Goal: Task Accomplishment & Management: Complete application form

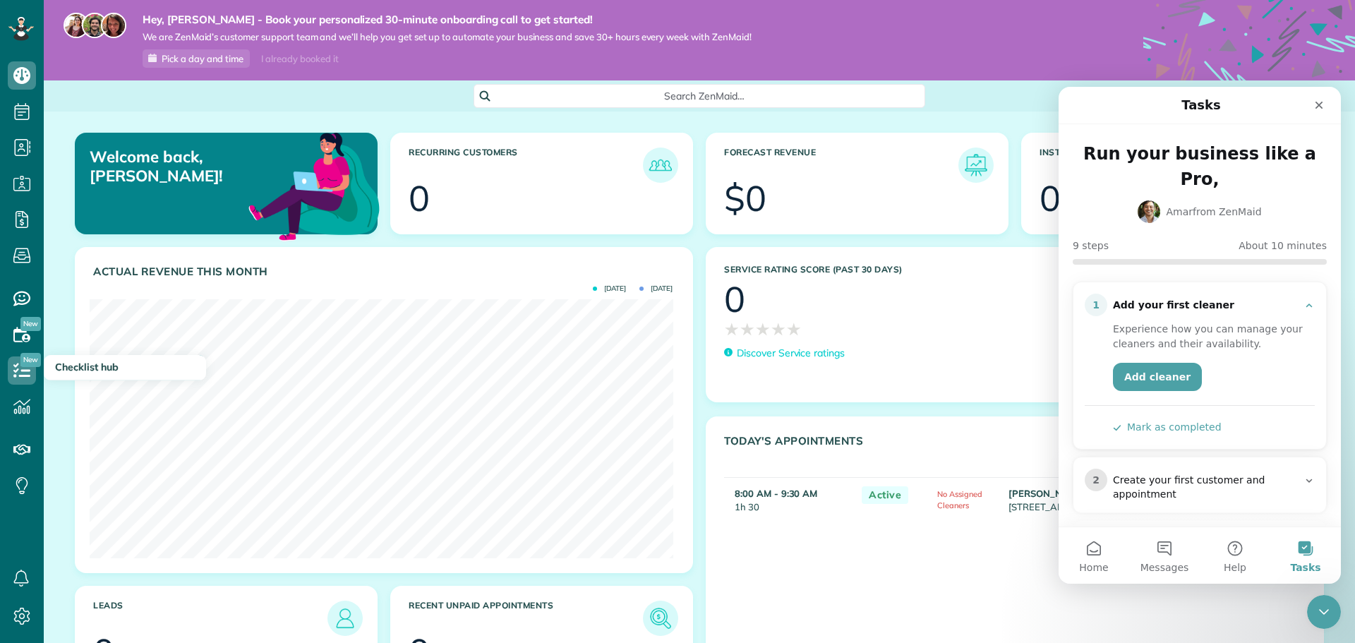
scroll to position [353, 0]
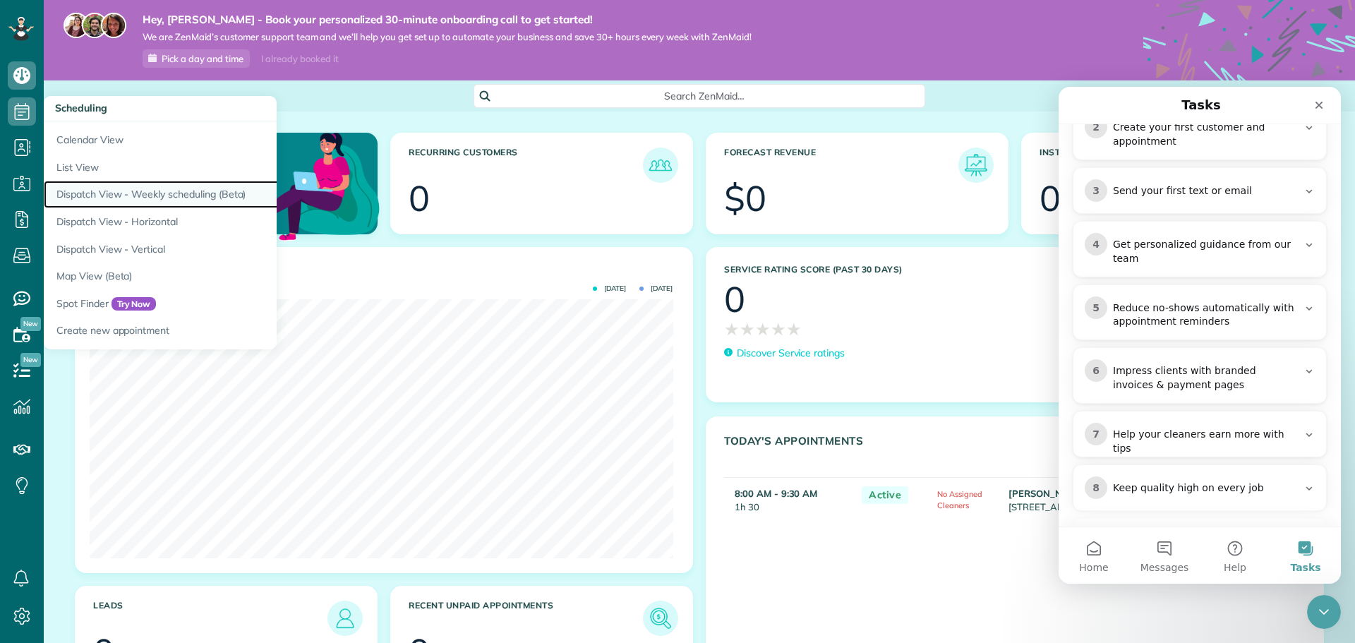
click at [115, 201] on link "Dispatch View - Weekly scheduling (Beta)" at bounding box center [220, 195] width 353 height 28
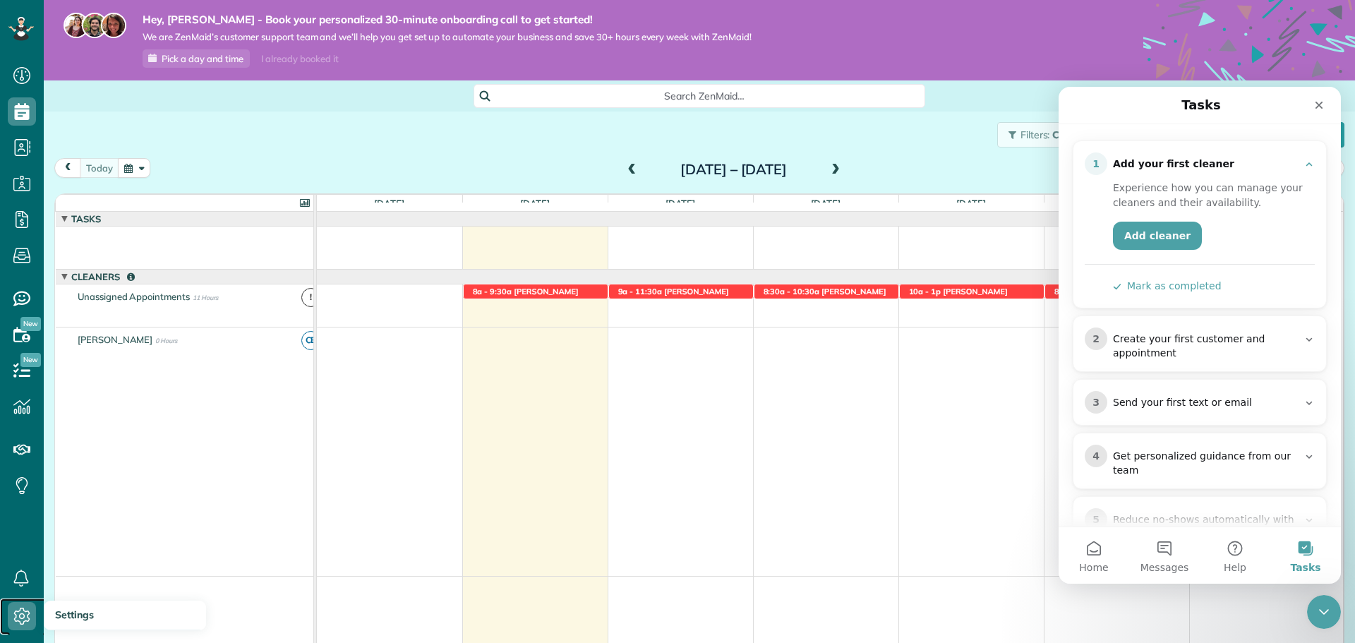
click at [15, 611] on icon at bounding box center [22, 616] width 28 height 28
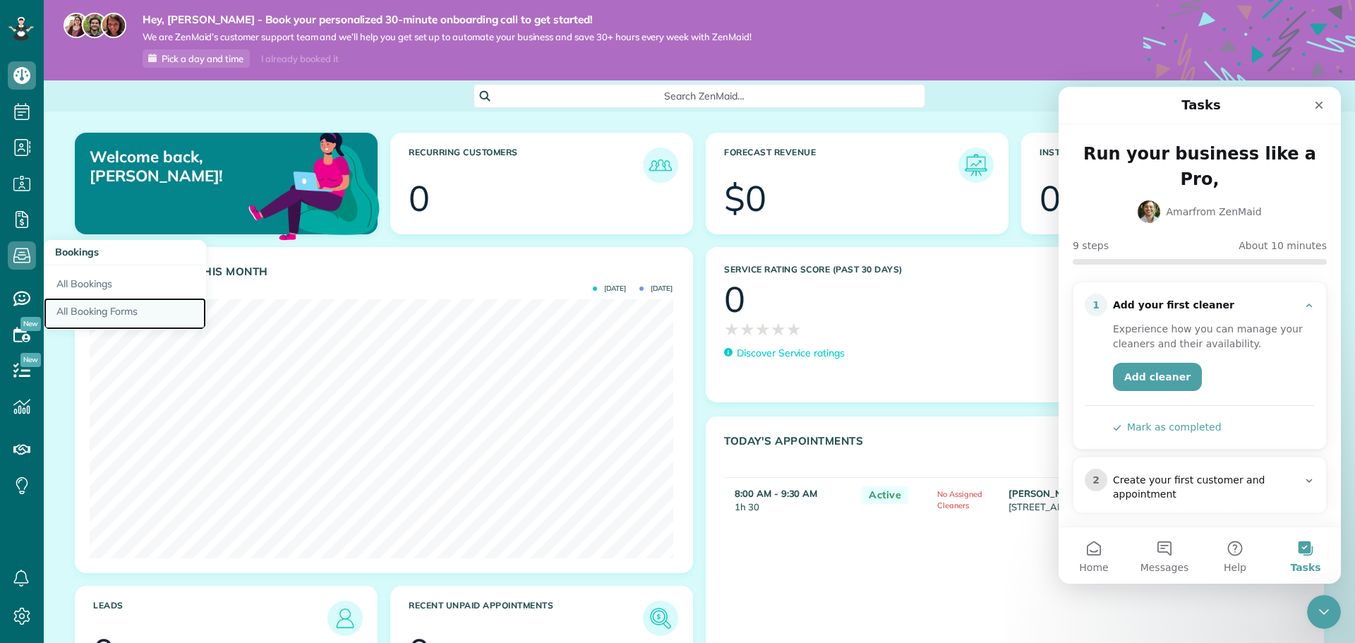
click at [104, 308] on link "All Booking Forms" at bounding box center [125, 314] width 162 height 32
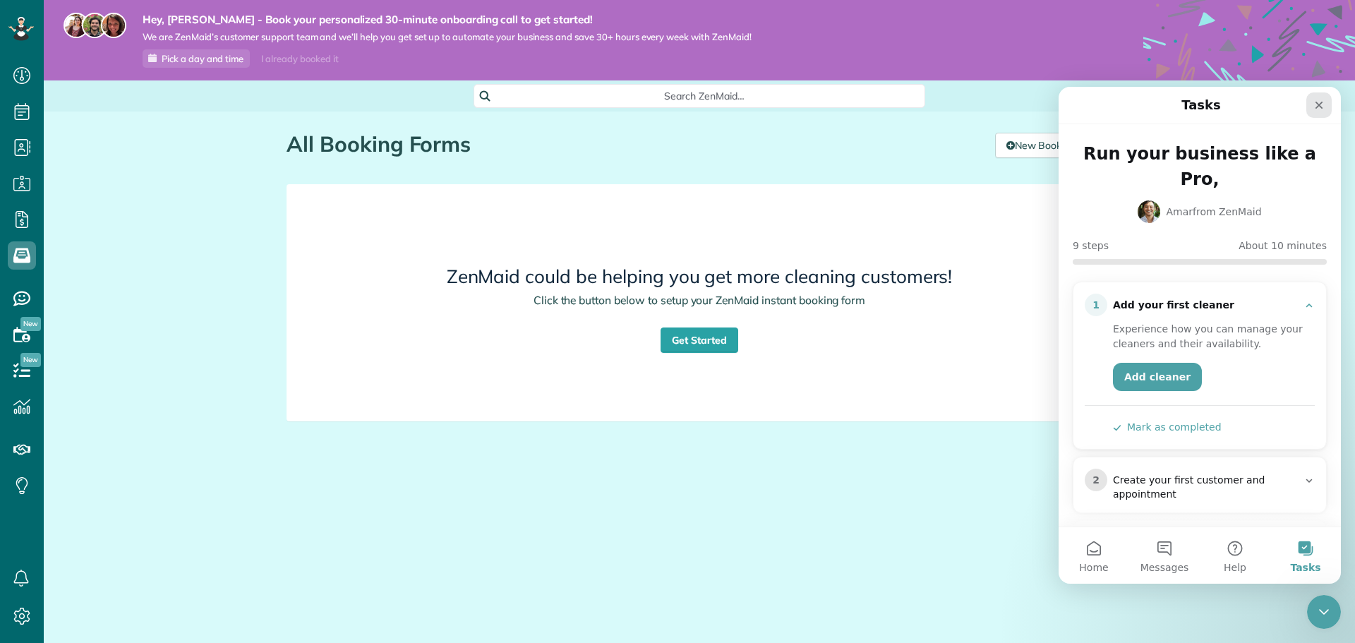
click at [1320, 106] on icon "Close" at bounding box center [1320, 106] width 8 height 8
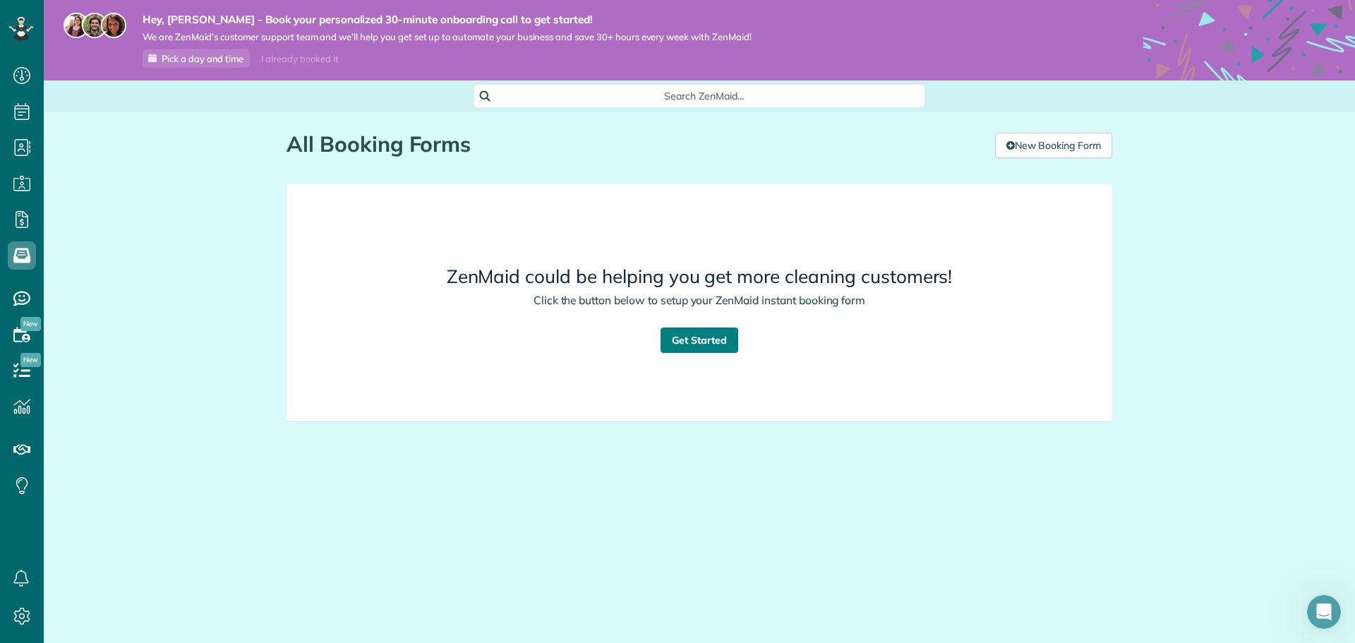
click at [682, 344] on link "Get Started" at bounding box center [700, 340] width 78 height 25
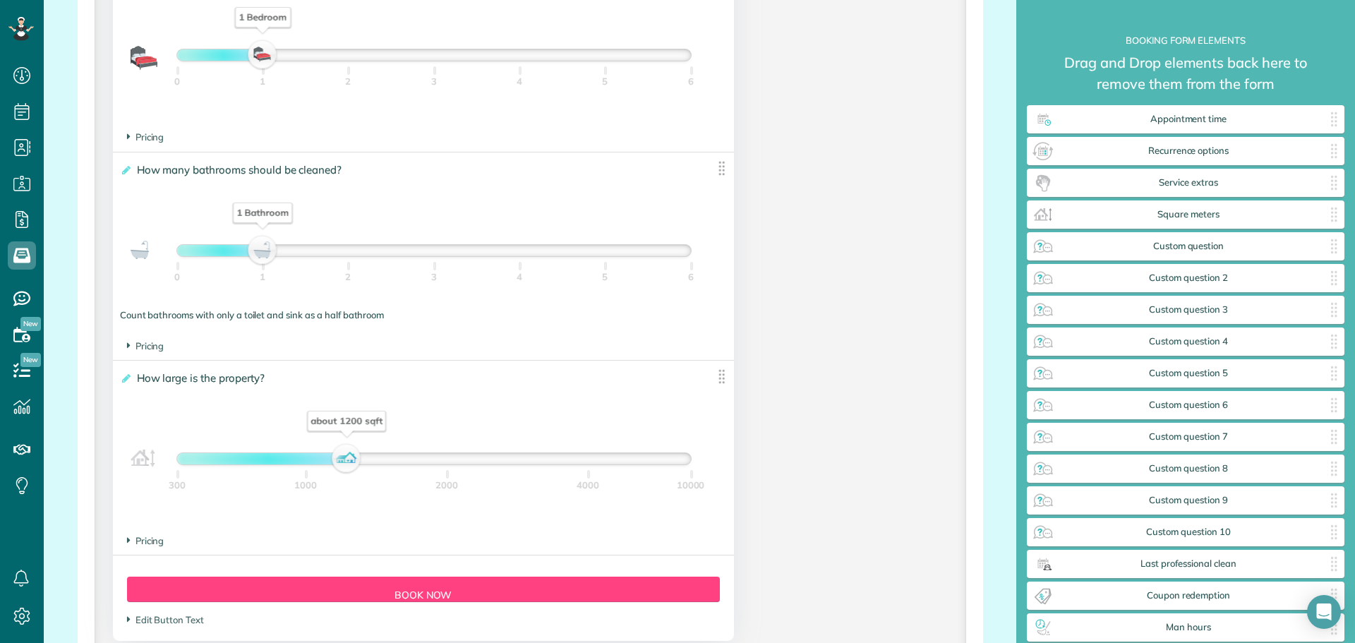
scroll to position [1130, 0]
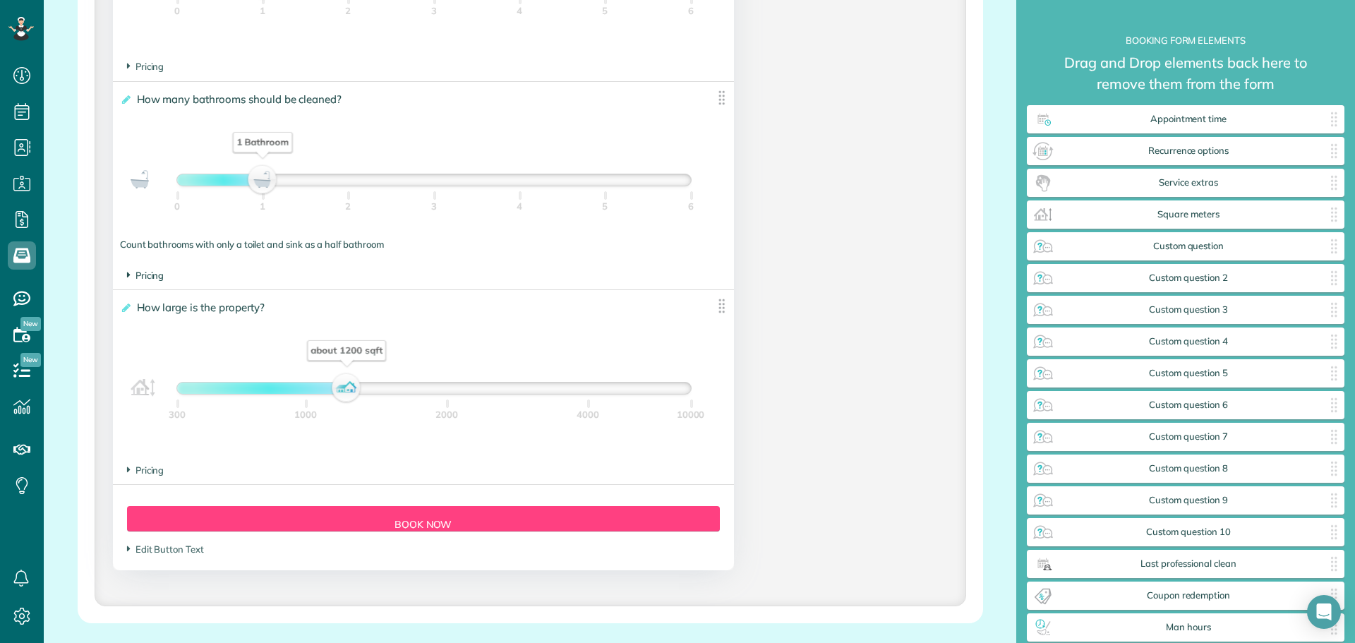
click at [146, 277] on span "Pricing" at bounding box center [145, 275] width 37 height 11
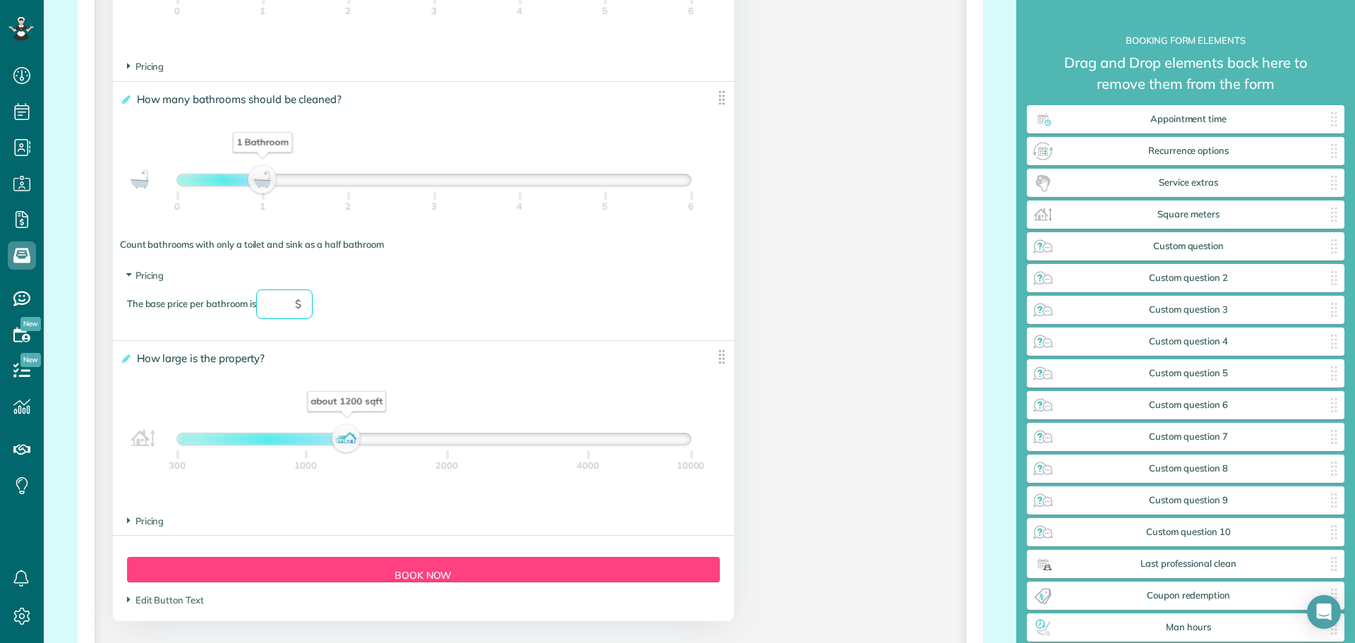
click at [306, 302] on input "text" at bounding box center [284, 304] width 56 height 30
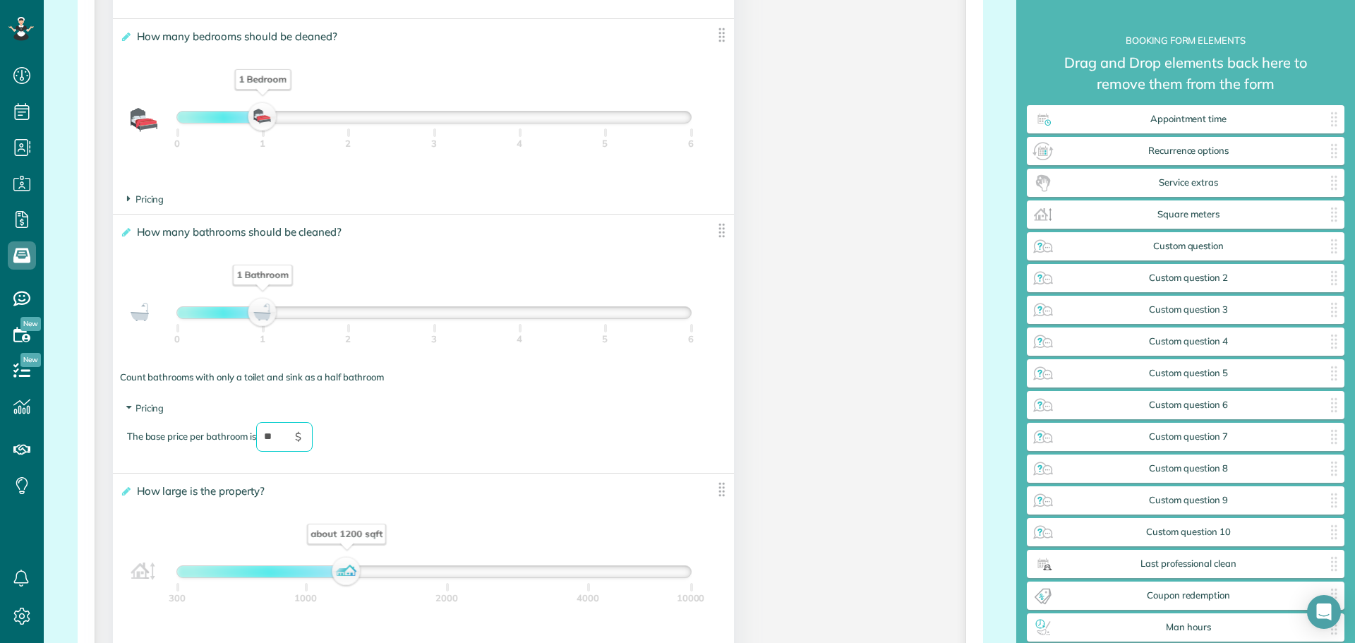
scroll to position [918, 0]
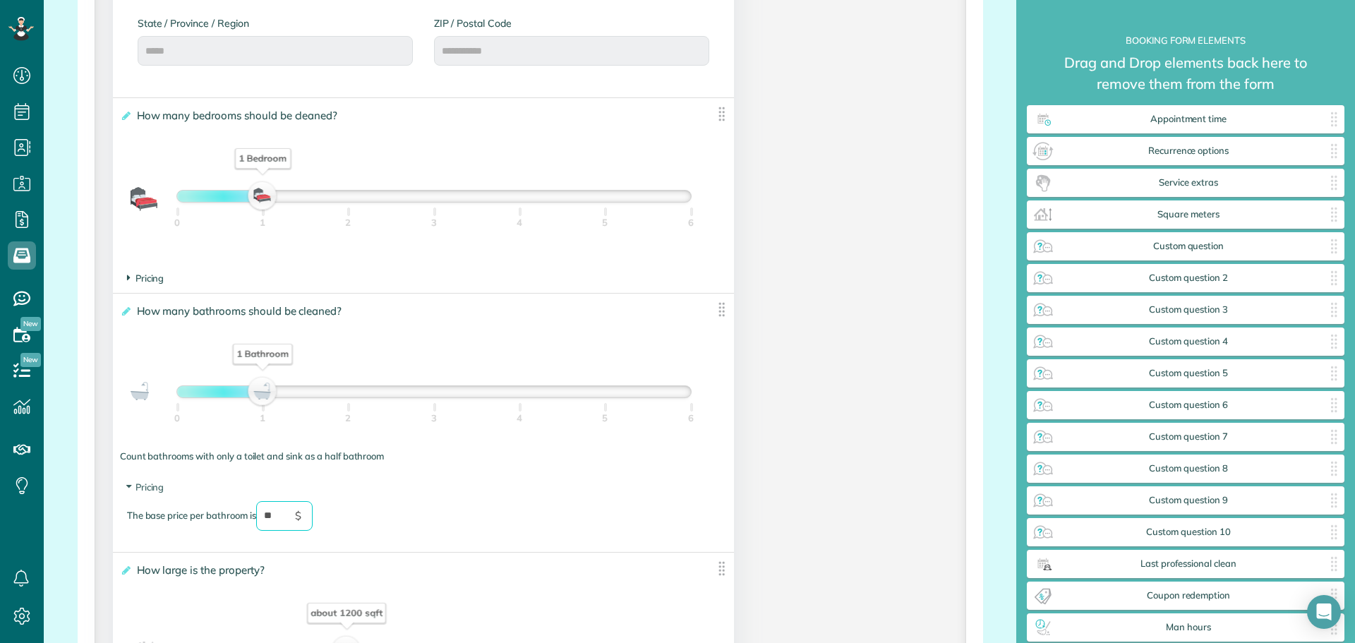
click at [152, 277] on span "Pricing" at bounding box center [145, 278] width 37 height 11
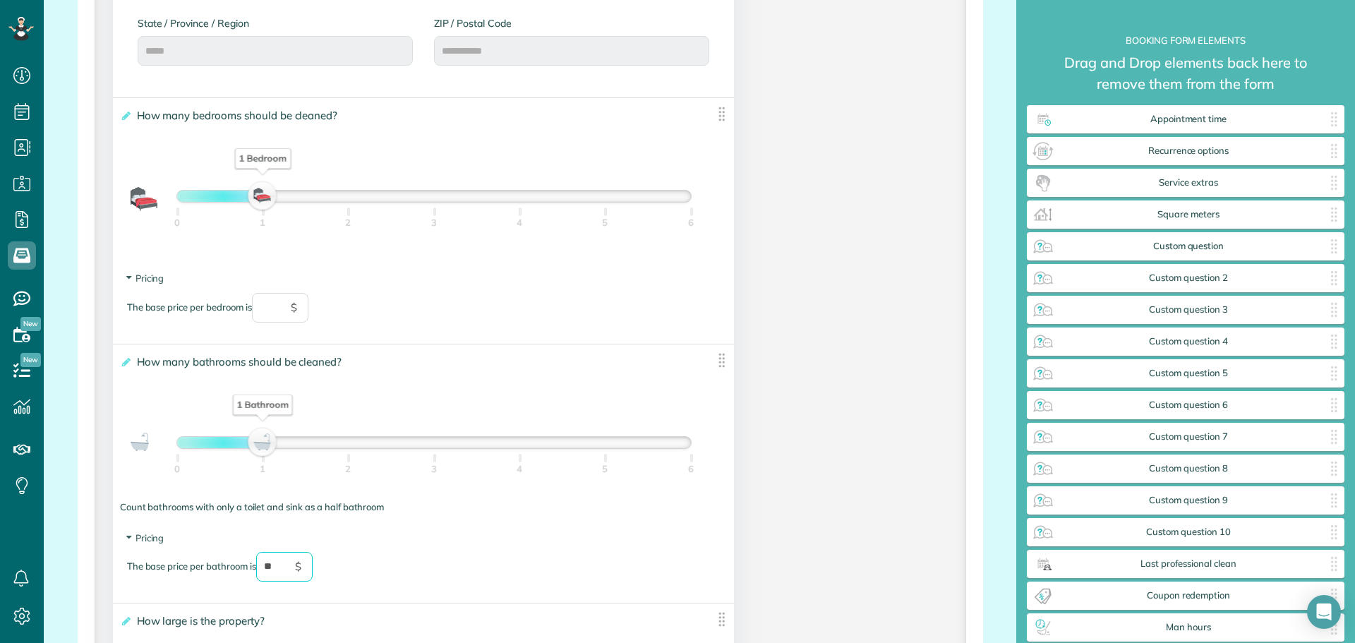
type input "**"
click at [288, 310] on input "text" at bounding box center [280, 308] width 56 height 30
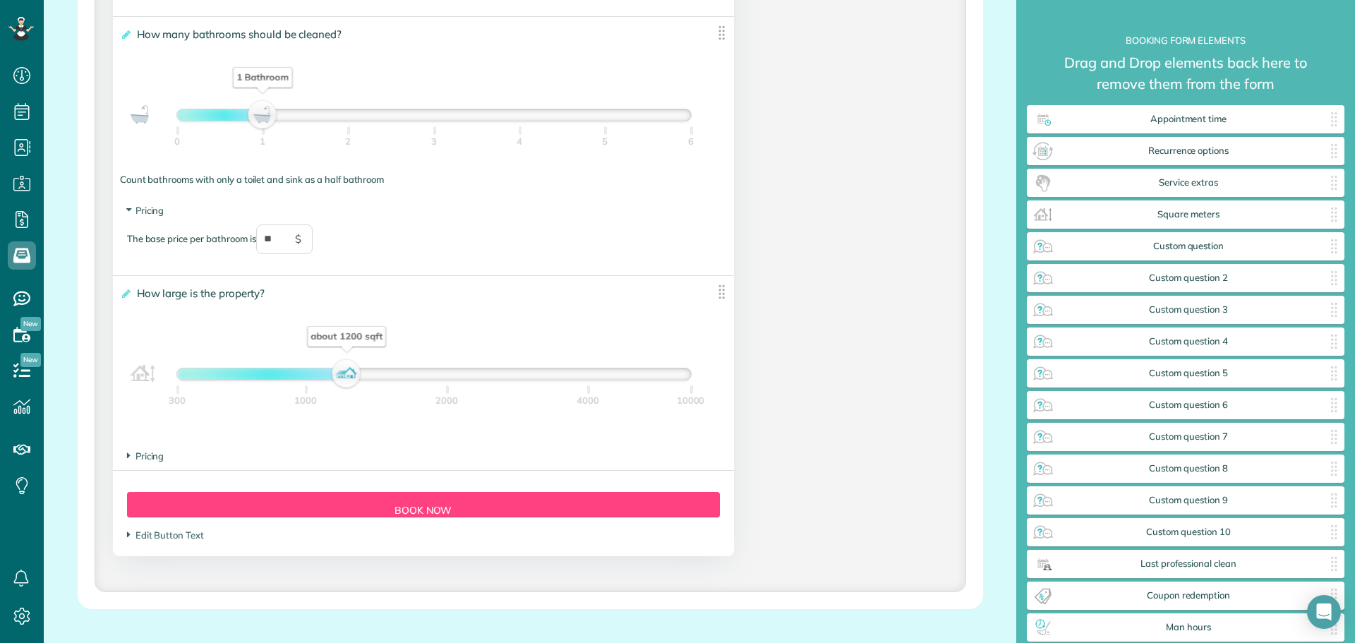
scroll to position [1271, 0]
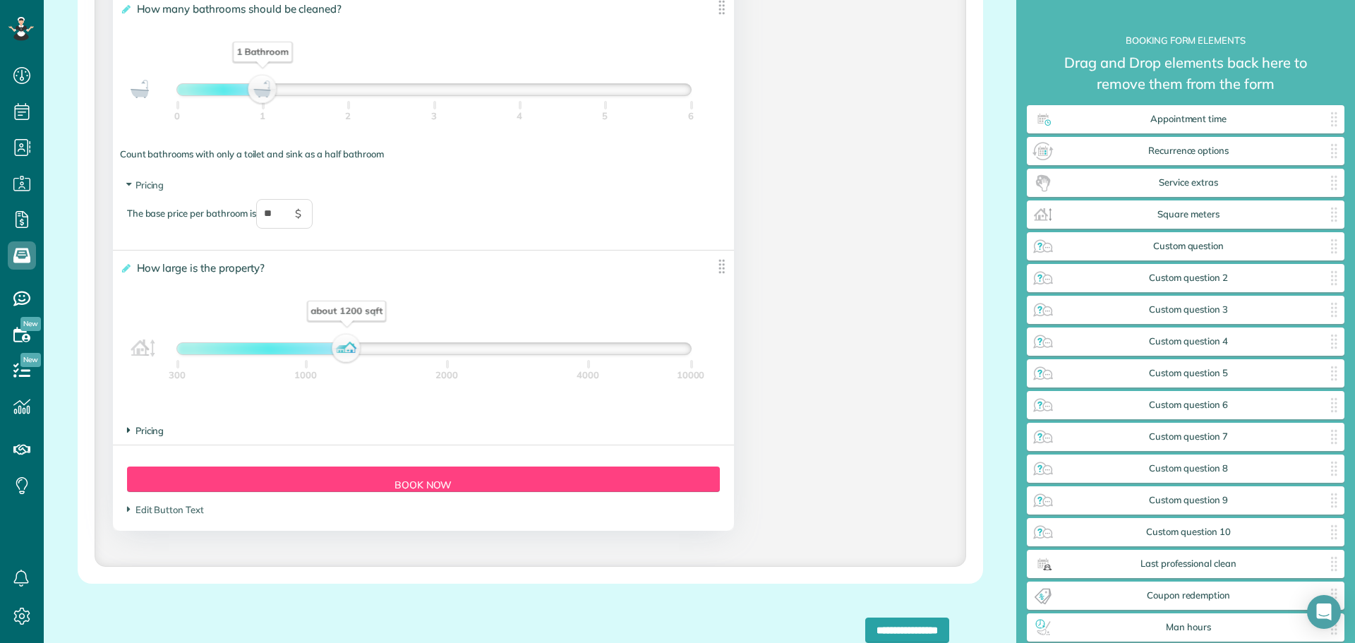
click at [132, 431] on span "Pricing" at bounding box center [145, 430] width 37 height 11
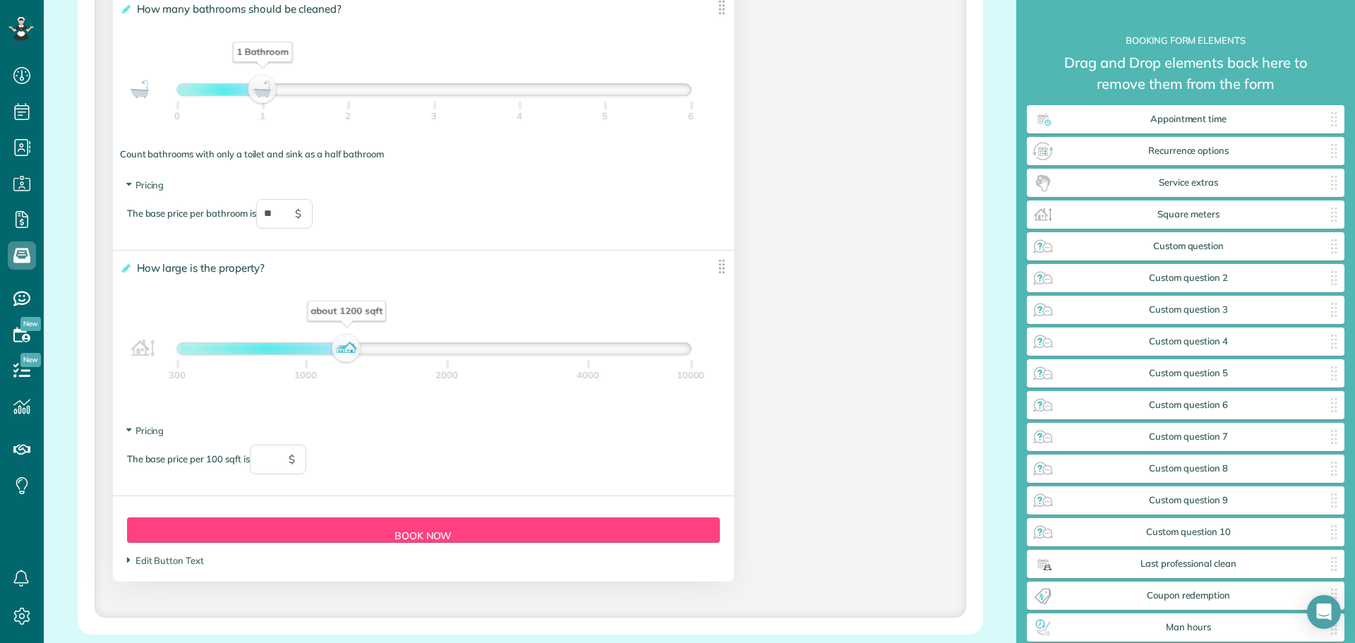
click at [511, 456] on div "The base price per 100 sqft is $" at bounding box center [423, 467] width 593 height 44
type input "**"
click at [280, 462] on input "text" at bounding box center [278, 460] width 56 height 30
click at [440, 448] on div "The base price per 100 sqft is ** $" at bounding box center [423, 467] width 593 height 44
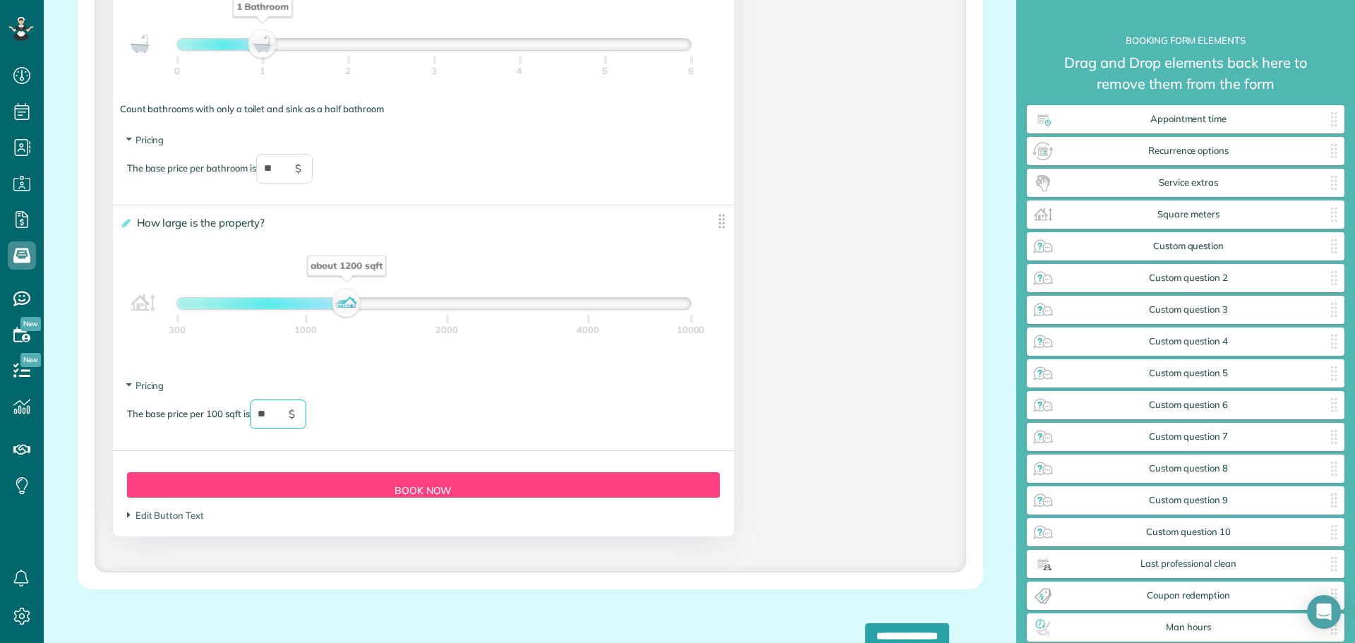
scroll to position [1341, 0]
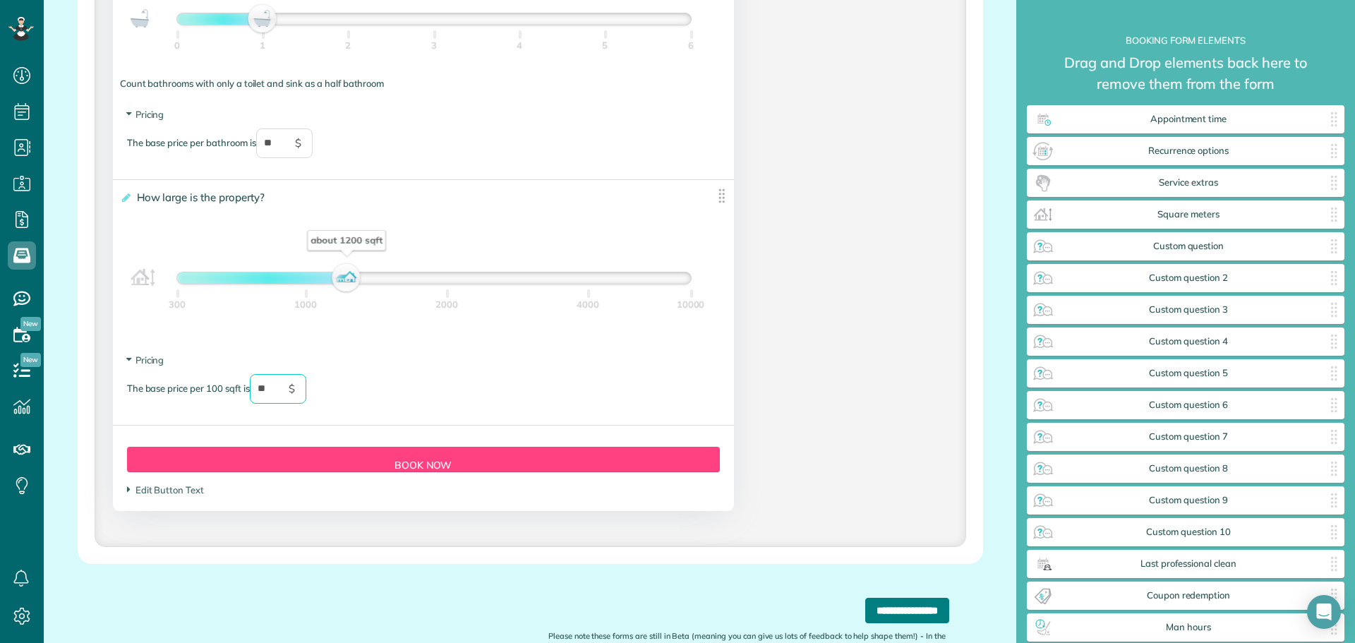
type input "**"
click at [866, 611] on input "**********" at bounding box center [908, 610] width 84 height 25
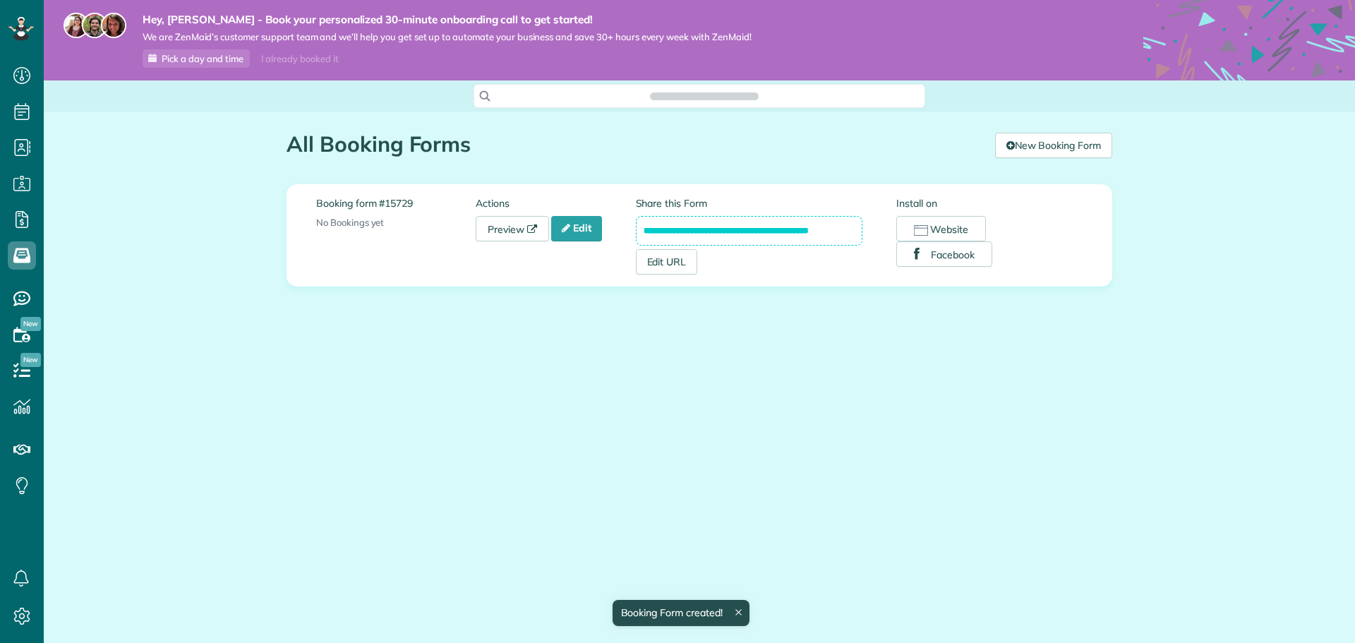
scroll to position [6, 6]
click at [940, 222] on button "Website" at bounding box center [942, 228] width 90 height 25
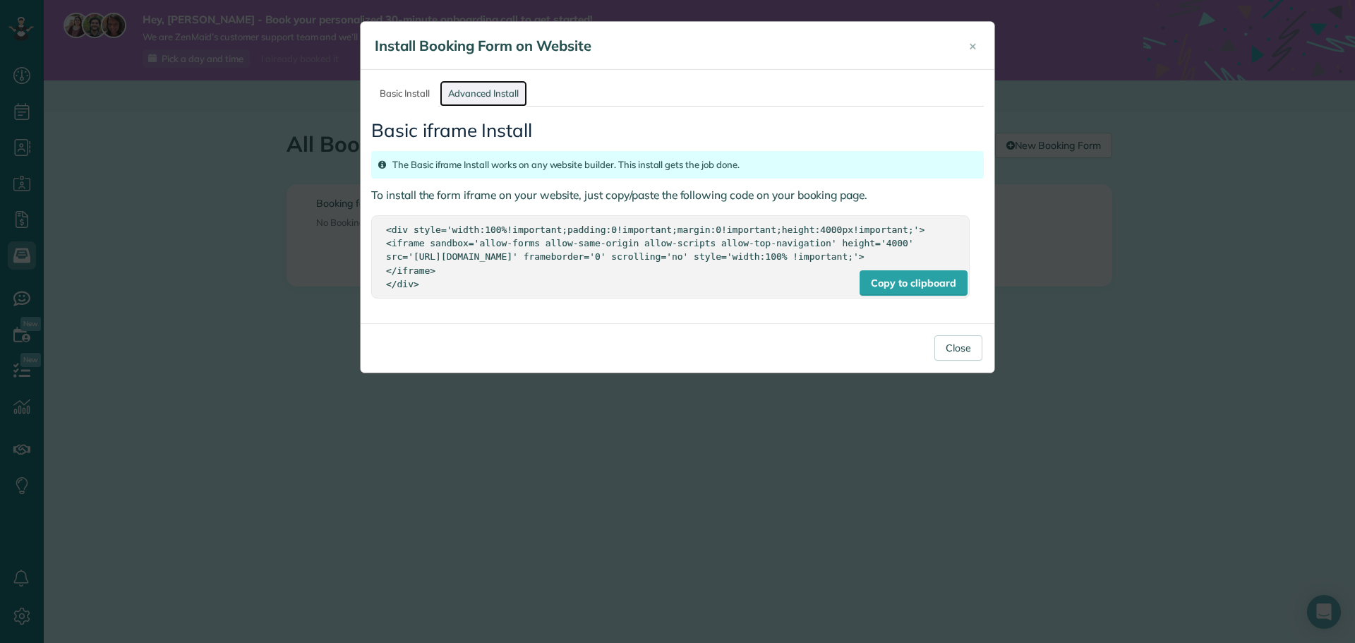
click at [478, 99] on link "Advanced Install" at bounding box center [484, 93] width 88 height 26
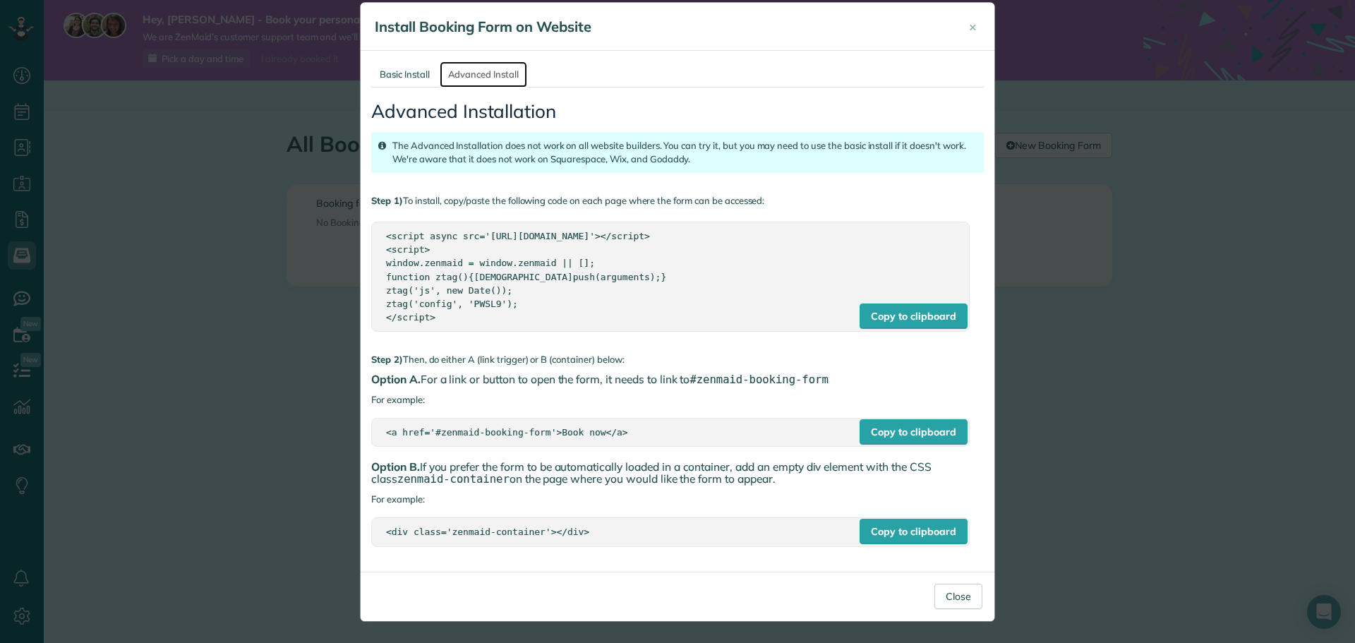
scroll to position [0, 0]
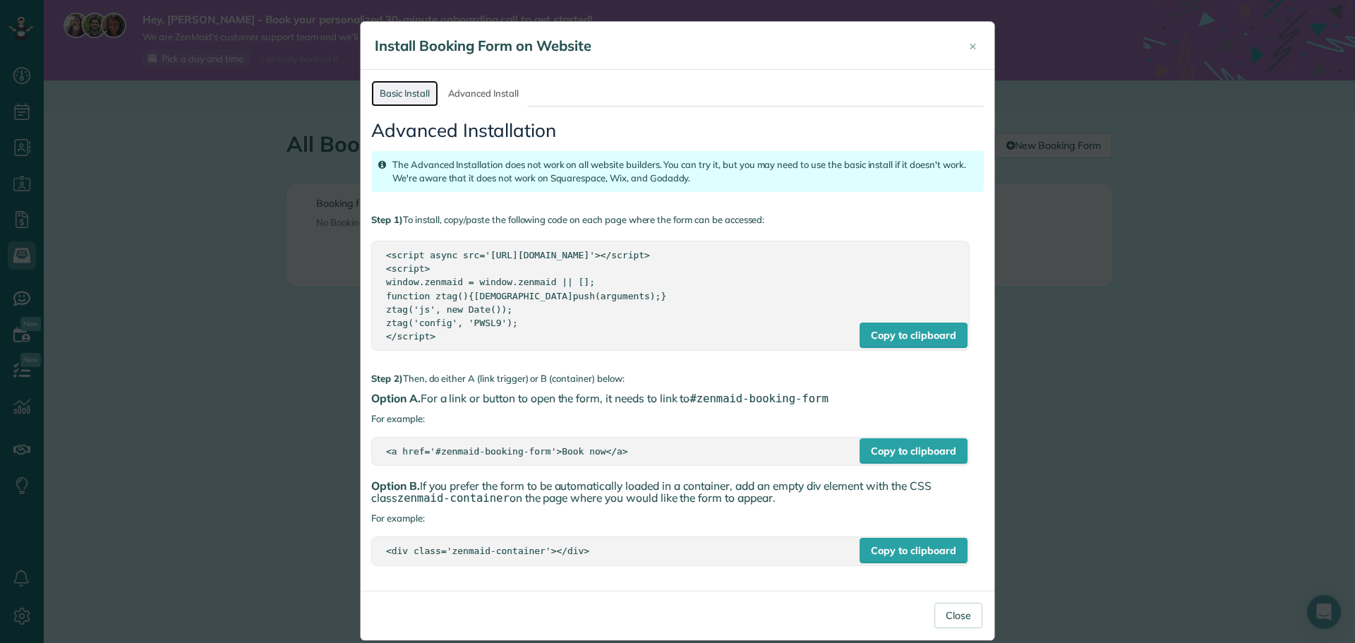
click at [388, 102] on link "Basic Install" at bounding box center [404, 93] width 67 height 26
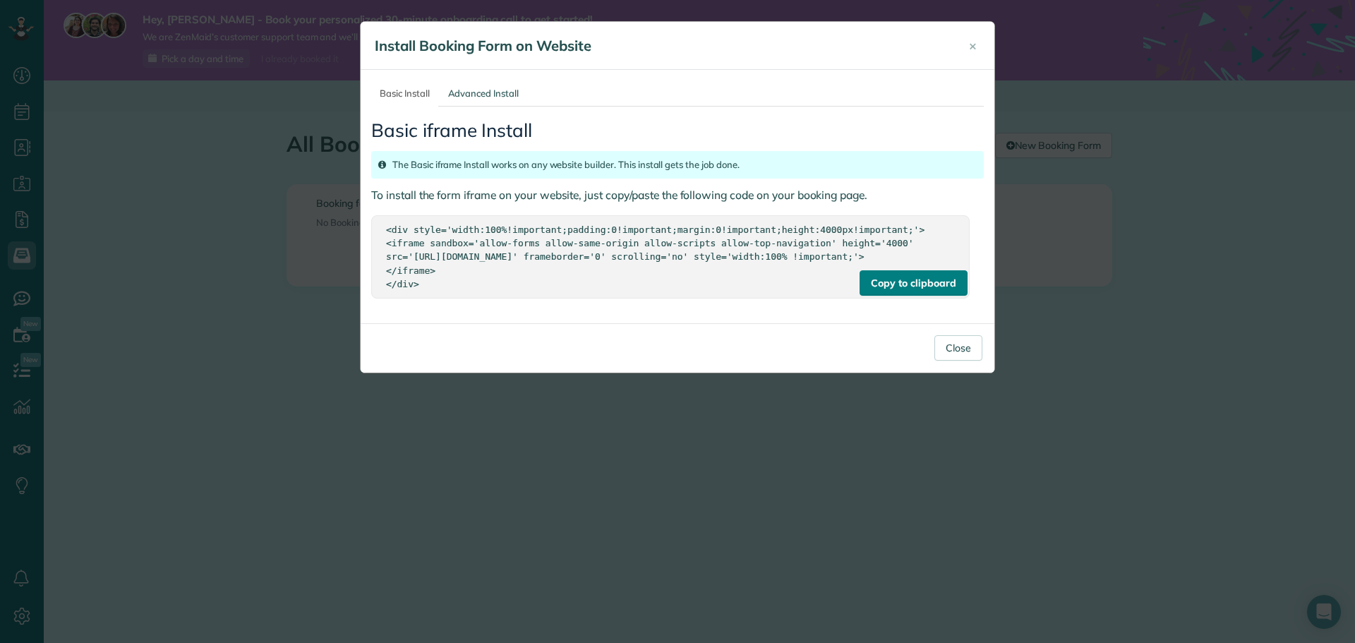
click at [894, 296] on div "Copy to clipboard" at bounding box center [913, 282] width 107 height 25
click at [921, 296] on div "Copy to clipboard" at bounding box center [913, 282] width 107 height 25
click at [973, 43] on span "×" at bounding box center [973, 45] width 8 height 16
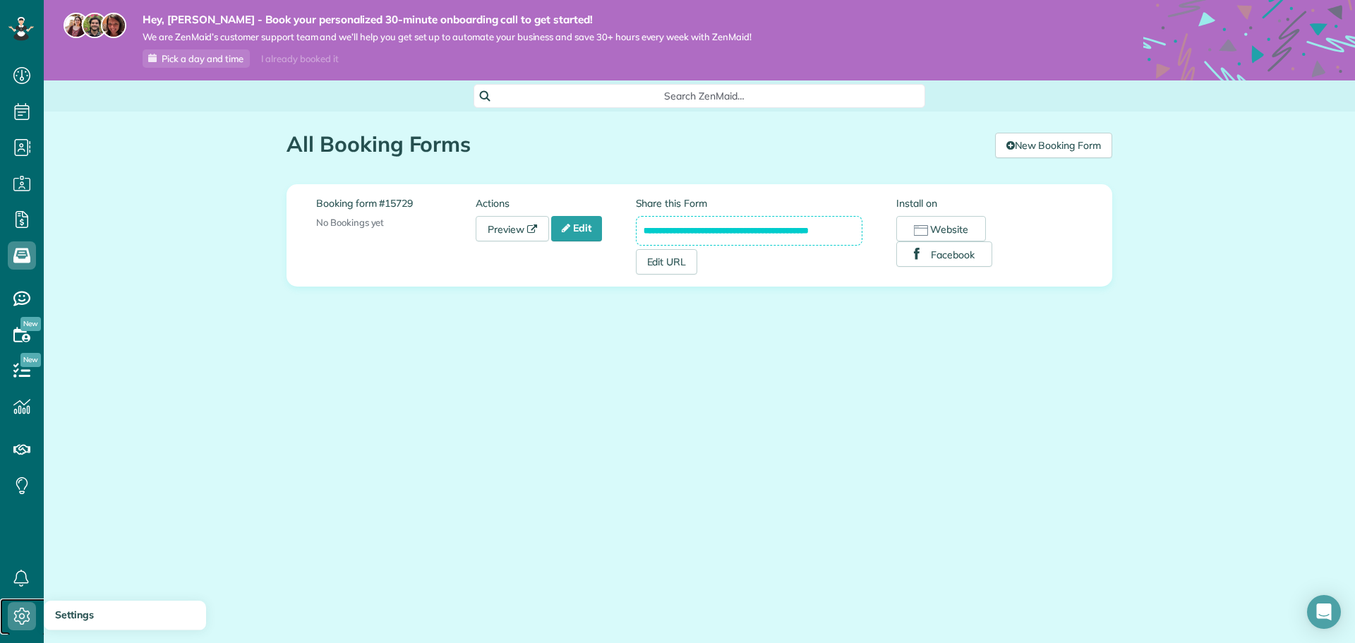
click at [18, 630] on span "Settings" at bounding box center [26, 630] width 37 height 1
